Goal: Task Accomplishment & Management: Manage account settings

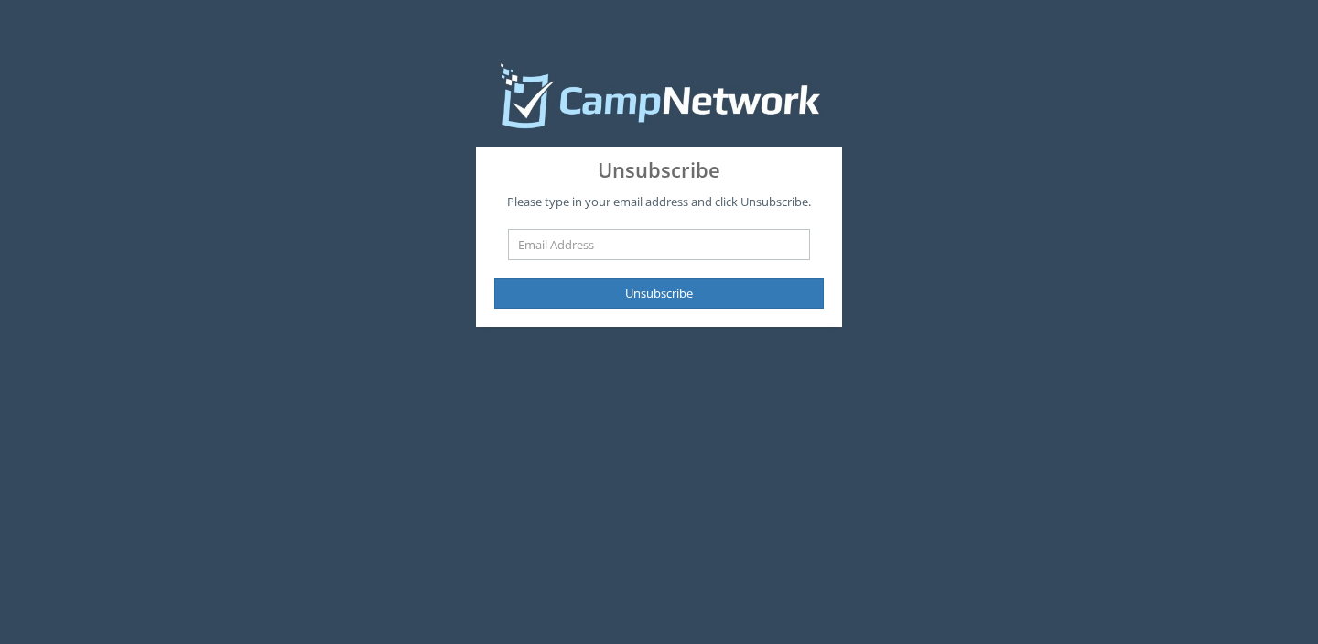
click at [601, 248] on input "text" at bounding box center [659, 244] width 302 height 31
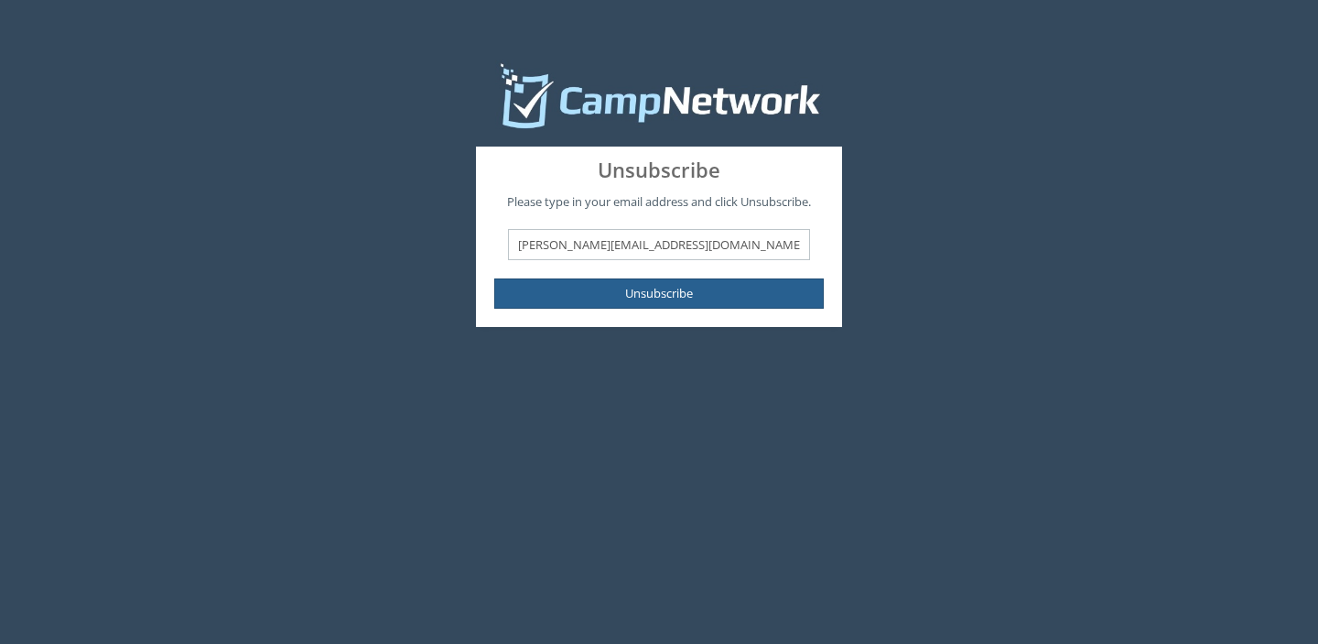
type input "catherine.morris0711@gmail.com"
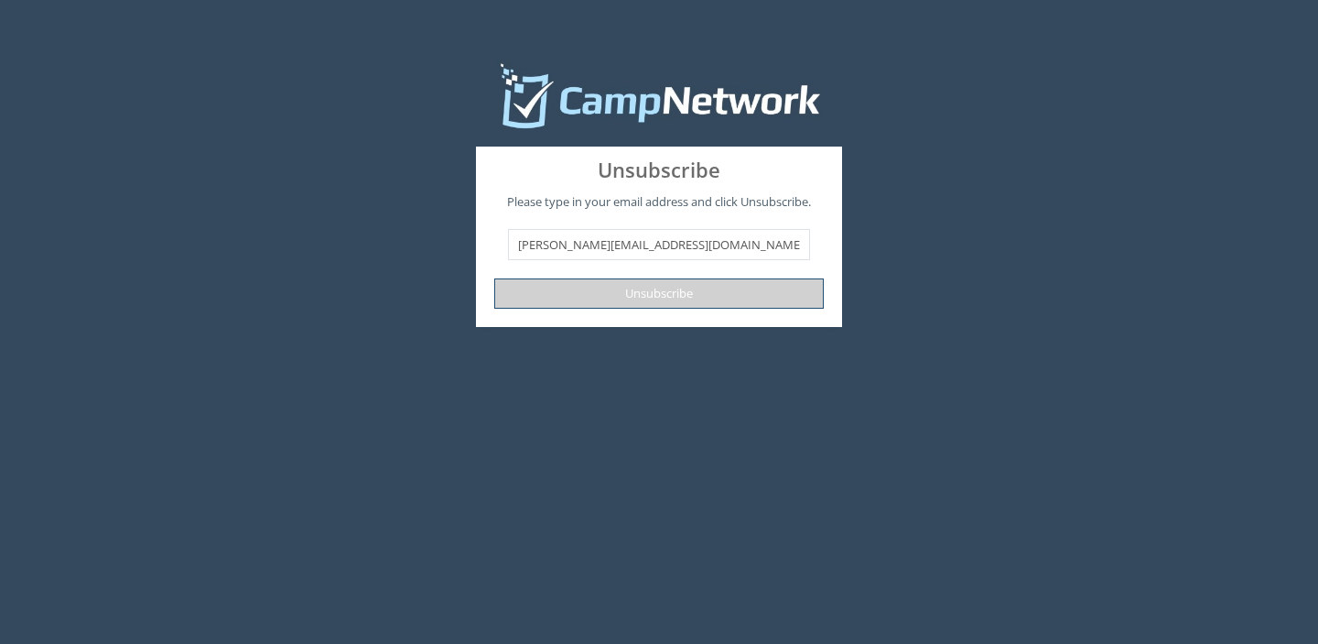
click at [557, 293] on button "Unsubscribe" at bounding box center [659, 293] width 330 height 30
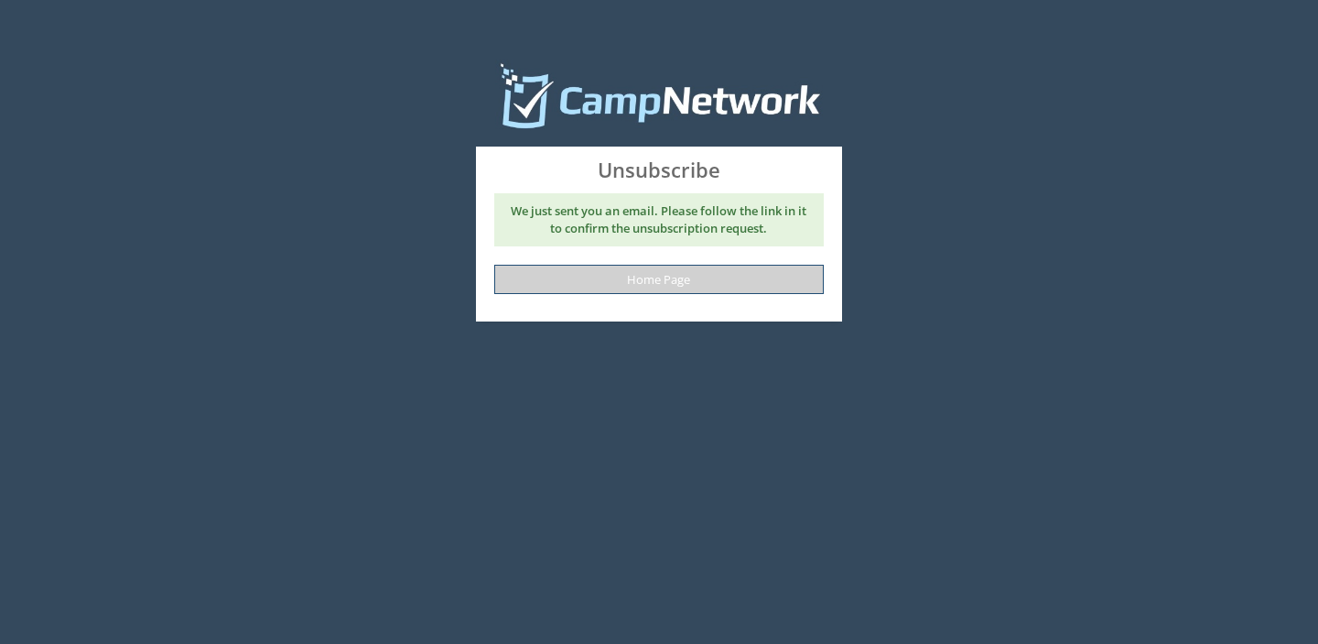
click at [586, 285] on link "Home Page" at bounding box center [659, 280] width 330 height 30
